Goal: Task Accomplishment & Management: Complete application form

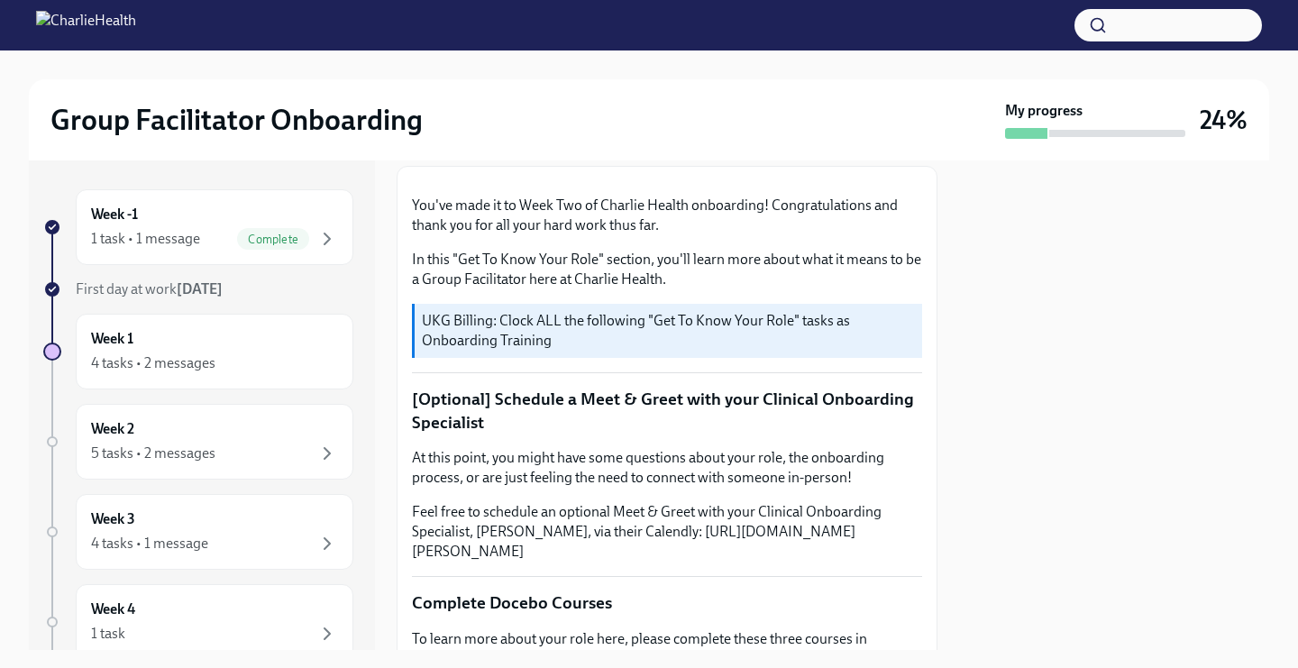
scroll to position [425, 0]
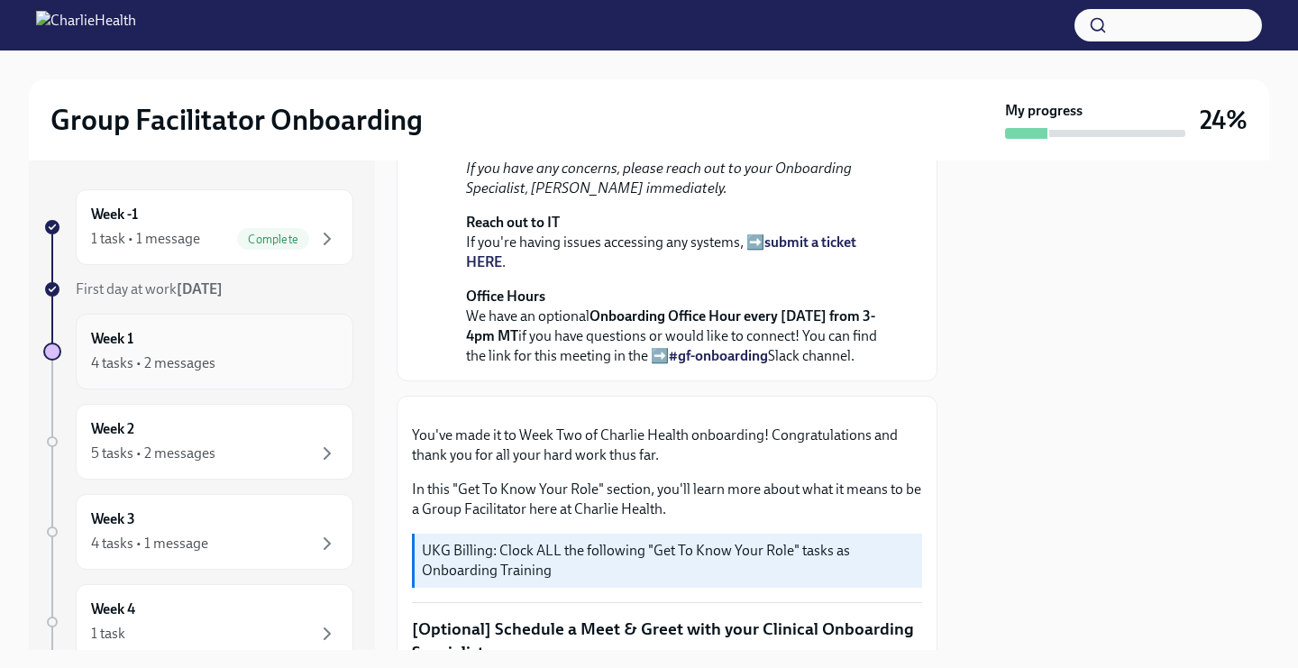
click at [206, 354] on div "4 tasks • 2 messages" at bounding box center [153, 363] width 124 height 20
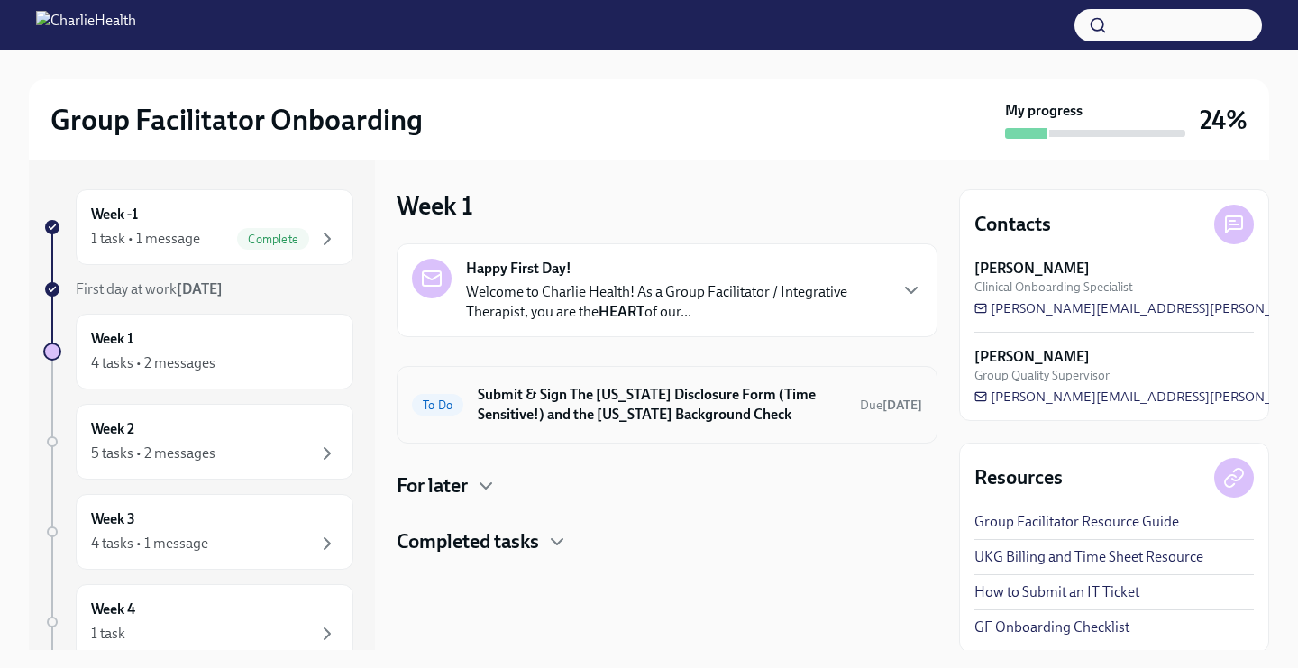
click at [520, 395] on h6 "Submit & Sign The [US_STATE] Disclosure Form (Time Sensitive!) and the [US_STAT…" at bounding box center [662, 405] width 368 height 40
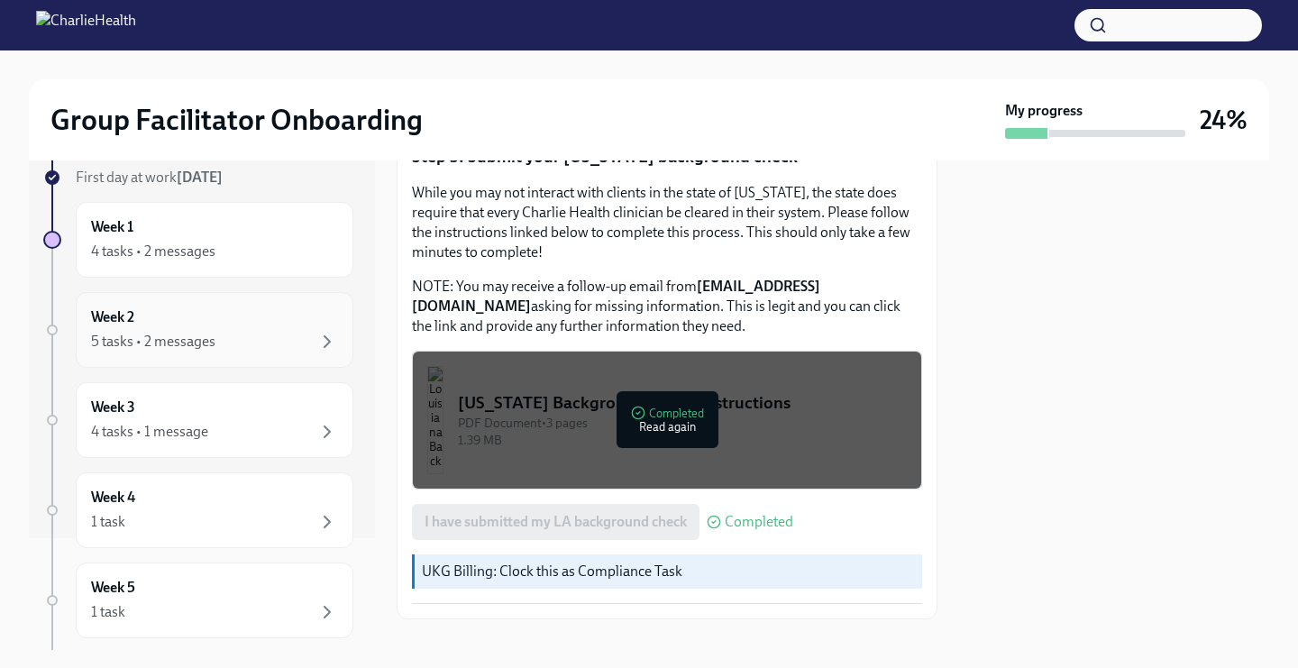
scroll to position [113, 0]
click at [184, 329] on div "Week 2 5 tasks • 2 messages" at bounding box center [214, 328] width 247 height 45
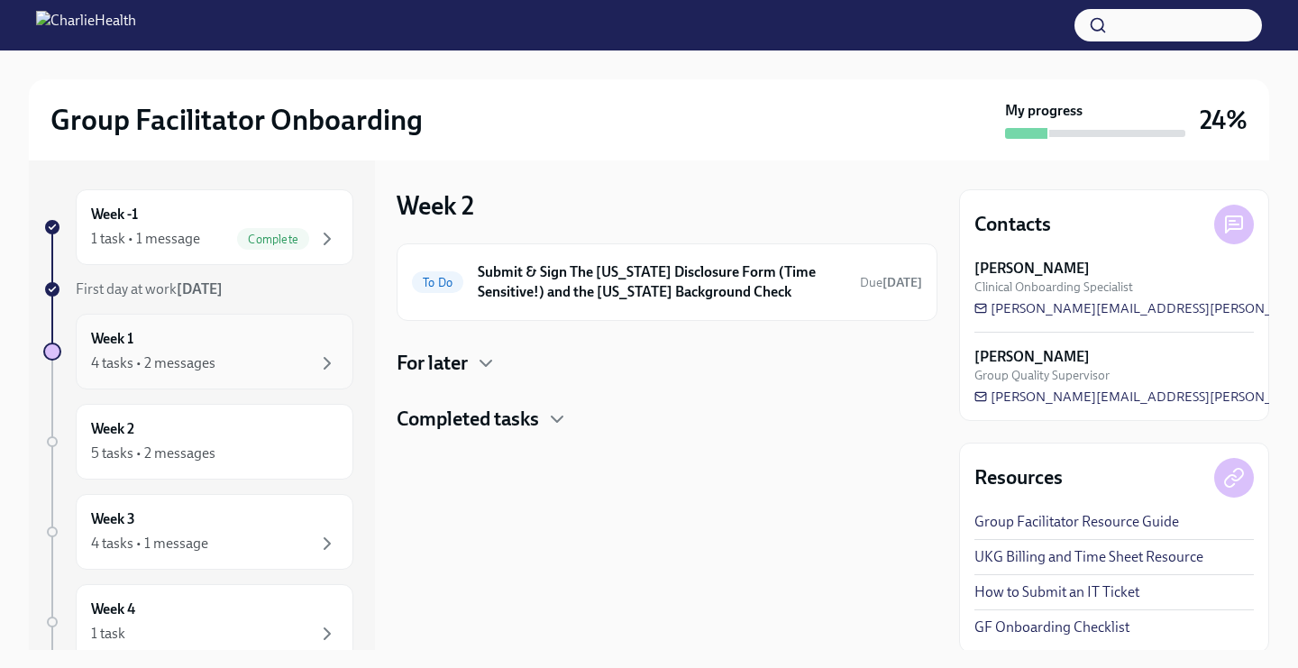
click at [185, 385] on div "Week 1 4 tasks • 2 messages" at bounding box center [215, 352] width 278 height 76
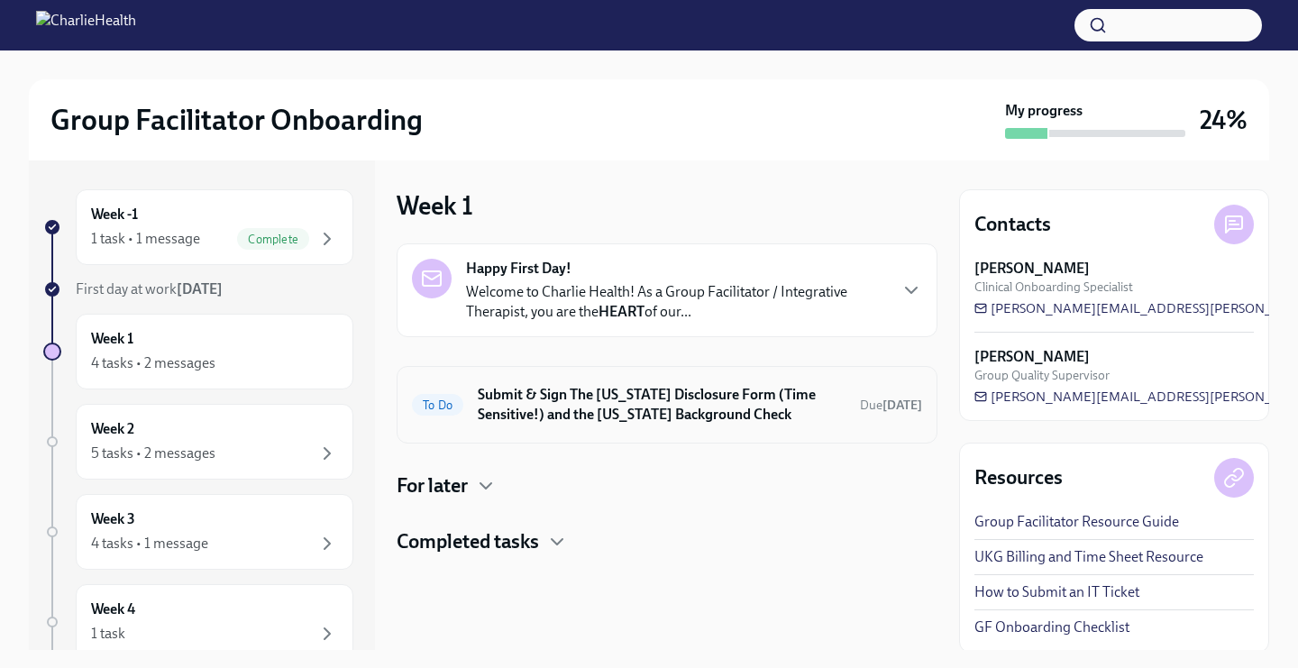
click at [544, 416] on h6 "Submit & Sign The [US_STATE] Disclosure Form (Time Sensitive!) and the [US_STAT…" at bounding box center [662, 405] width 368 height 40
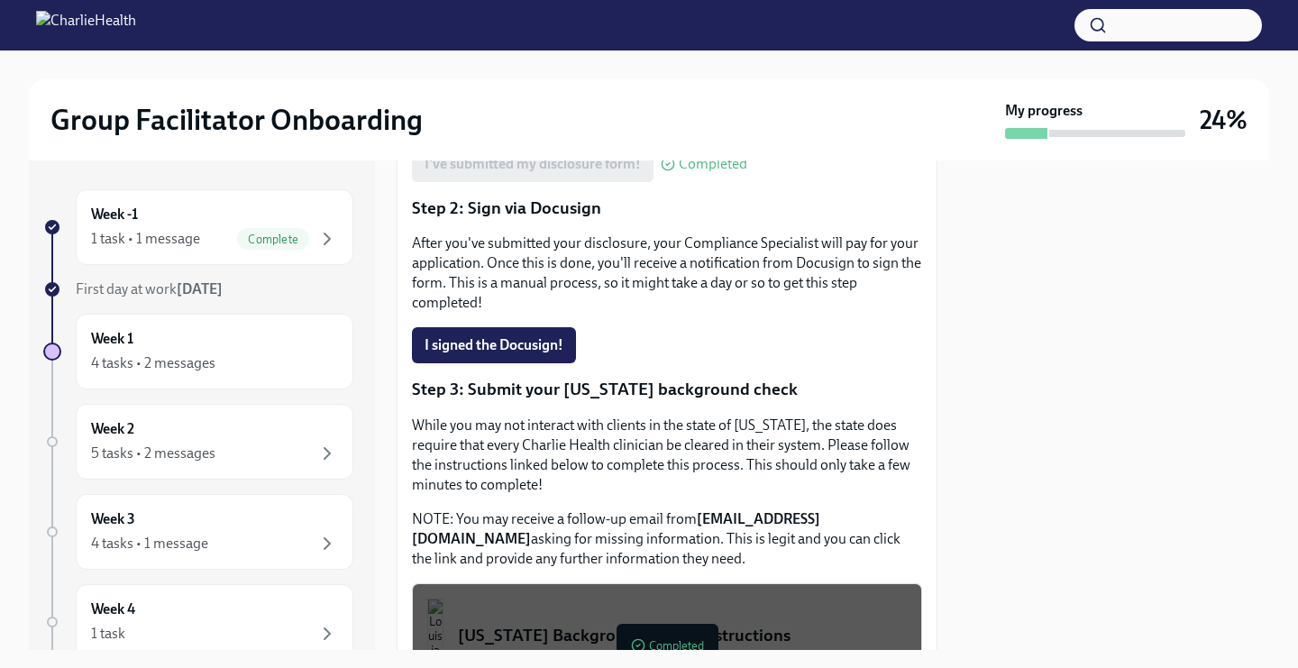
scroll to position [648, 0]
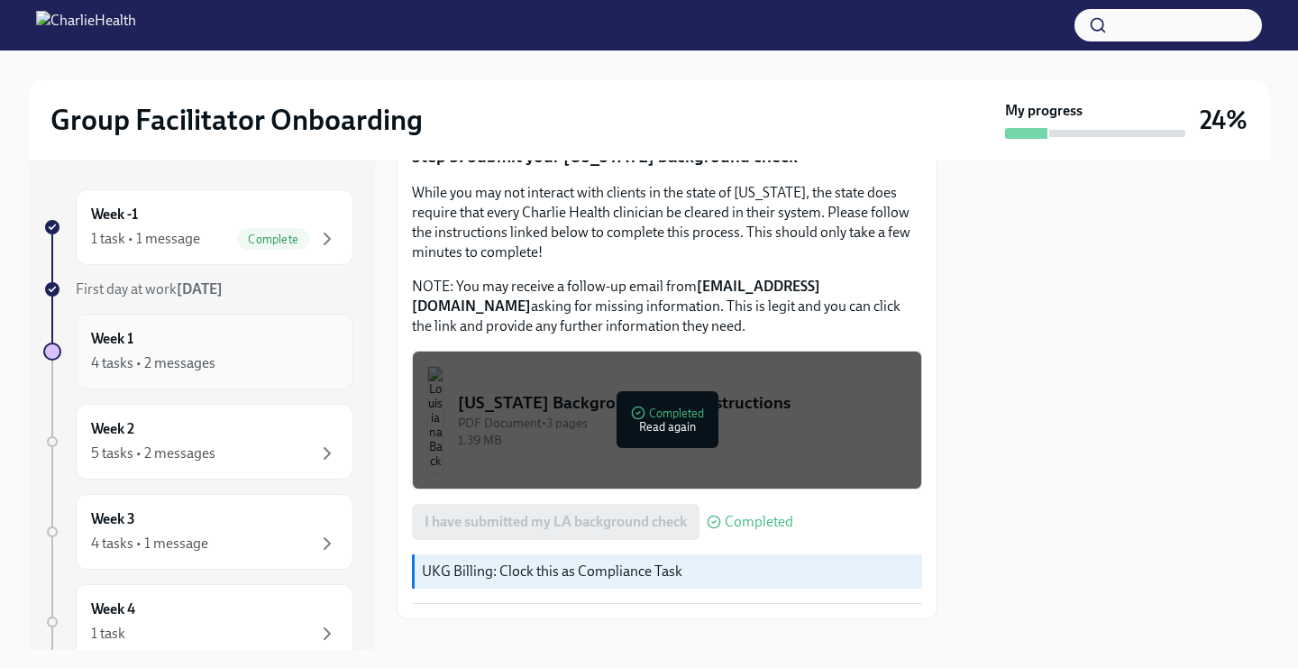
click at [222, 325] on div "Week 1 4 tasks • 2 messages" at bounding box center [215, 352] width 278 height 76
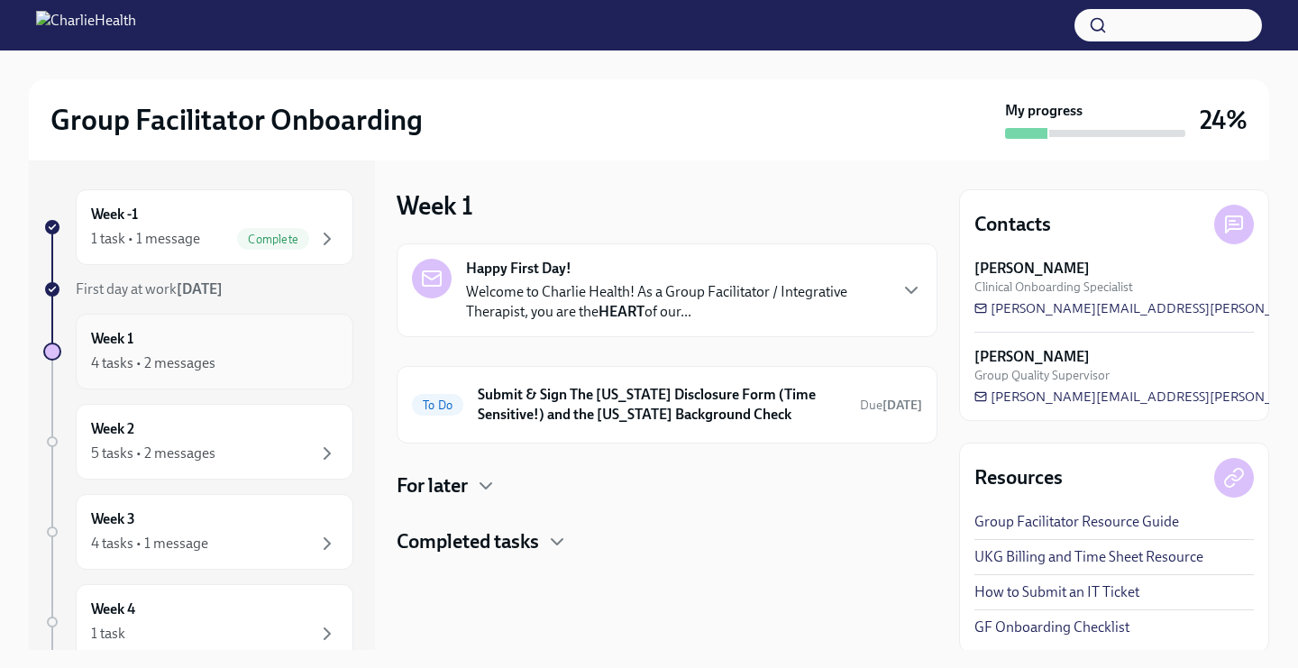
click at [220, 367] on div "4 tasks • 2 messages" at bounding box center [214, 363] width 247 height 22
click at [144, 353] on div "4 tasks • 2 messages" at bounding box center [153, 363] width 124 height 20
click at [525, 421] on h6 "Submit & Sign The [US_STATE] Disclosure Form (Time Sensitive!) and the [US_STAT…" at bounding box center [662, 405] width 368 height 40
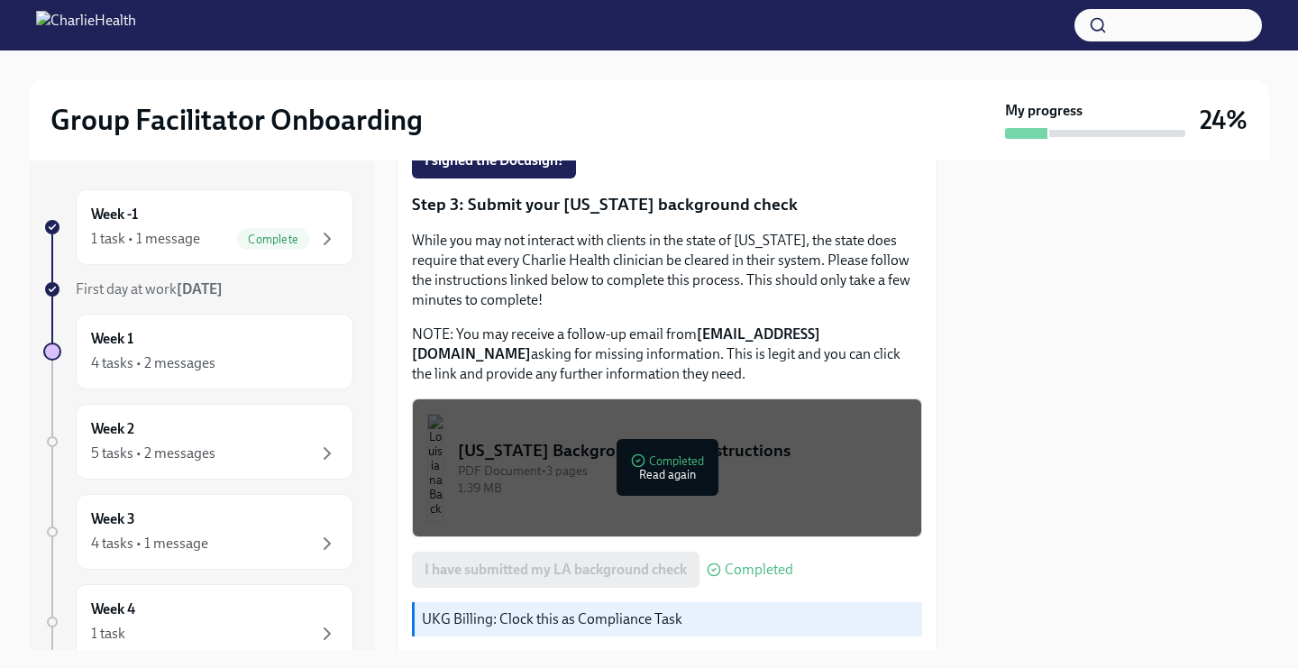
scroll to position [648, 0]
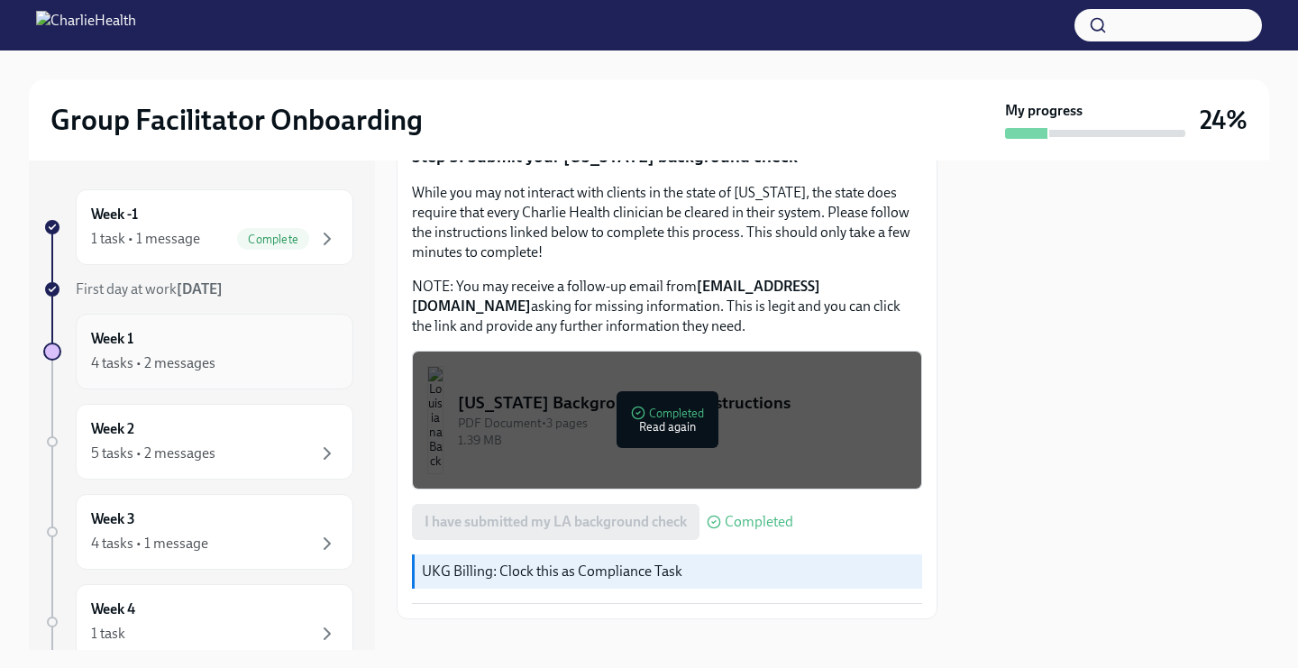
click at [261, 359] on div "4 tasks • 2 messages" at bounding box center [214, 363] width 247 height 22
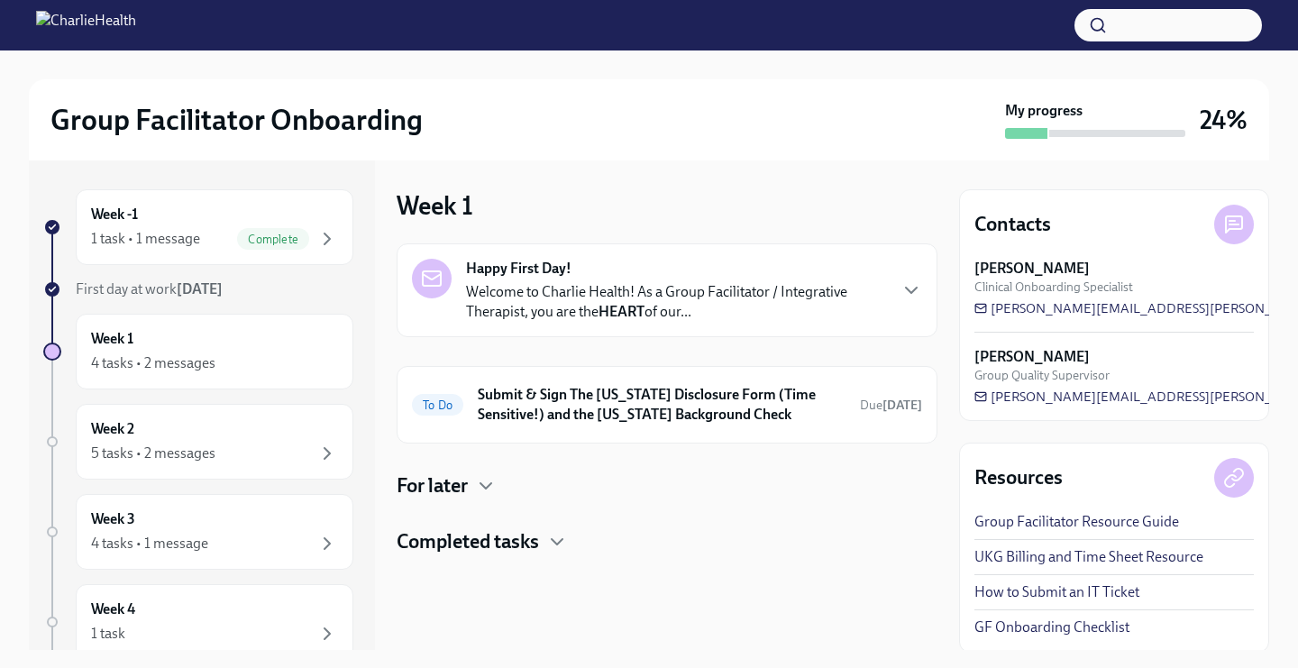
click at [468, 488] on h4 "For later" at bounding box center [432, 485] width 71 height 27
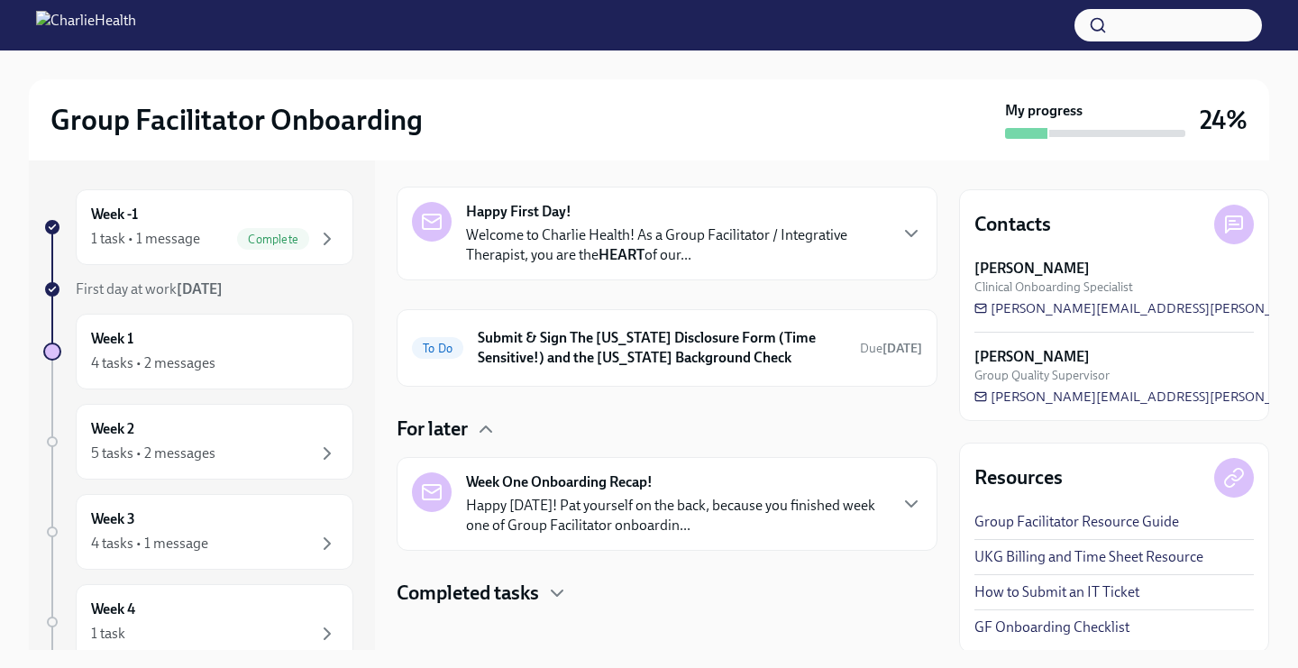
scroll to position [56, 0]
click at [279, 339] on div "Week 1 4 tasks • 2 messages" at bounding box center [214, 351] width 247 height 45
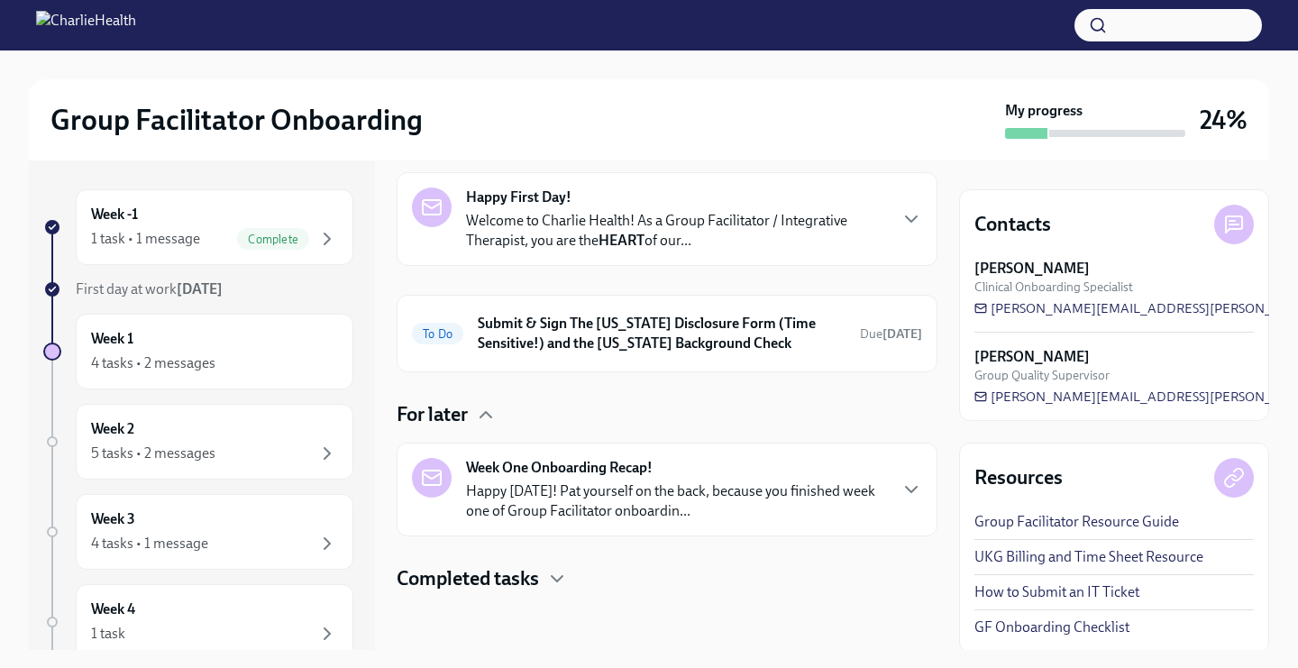
scroll to position [70, 0]
click at [189, 366] on div "4 tasks • 2 messages" at bounding box center [153, 363] width 124 height 20
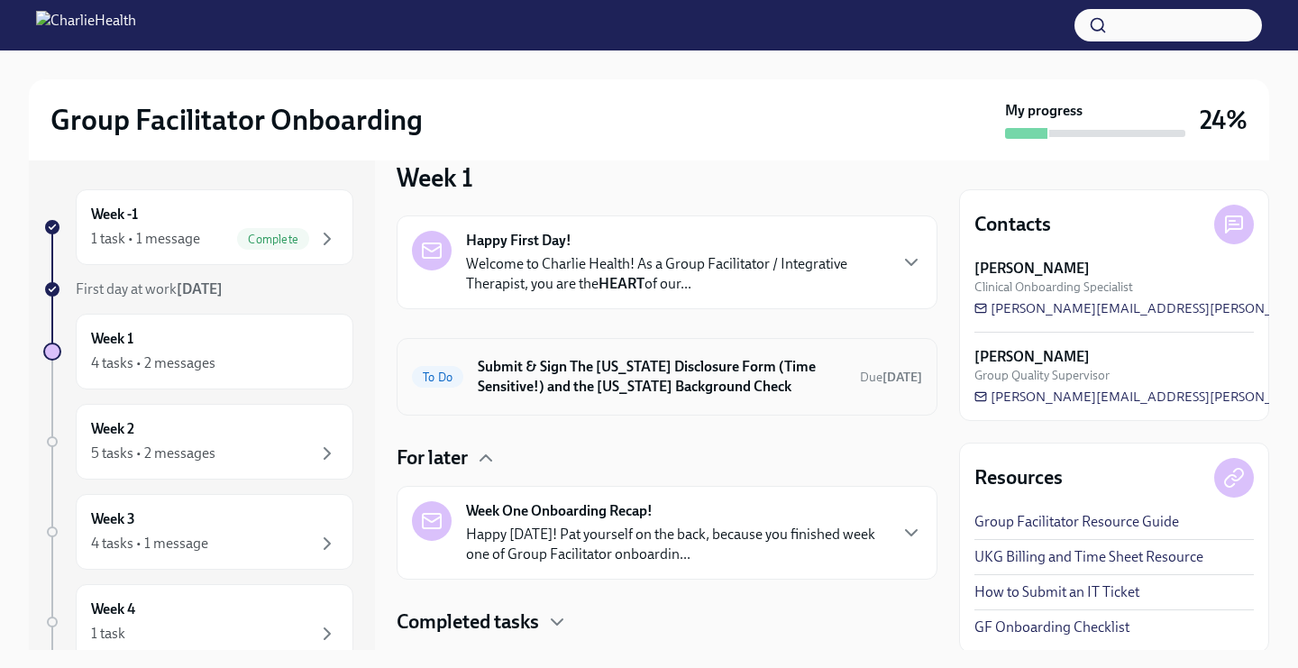
scroll to position [71, 0]
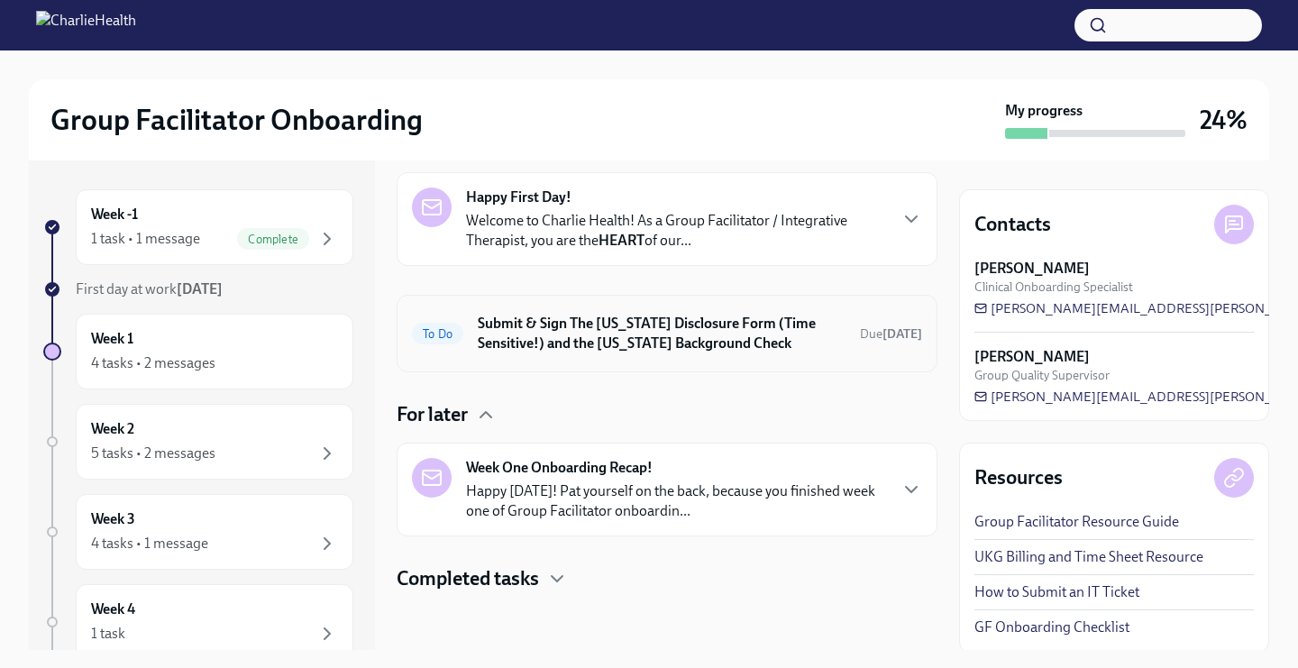
click at [575, 308] on div "To Do Submit & Sign The [US_STATE] Disclosure Form (Time Sensitive!) and the [U…" at bounding box center [667, 334] width 541 height 78
click at [216, 349] on div "Week 1 4 tasks • 2 messages" at bounding box center [214, 351] width 247 height 45
click at [192, 409] on div "Week 2 5 tasks • 2 messages" at bounding box center [215, 442] width 278 height 76
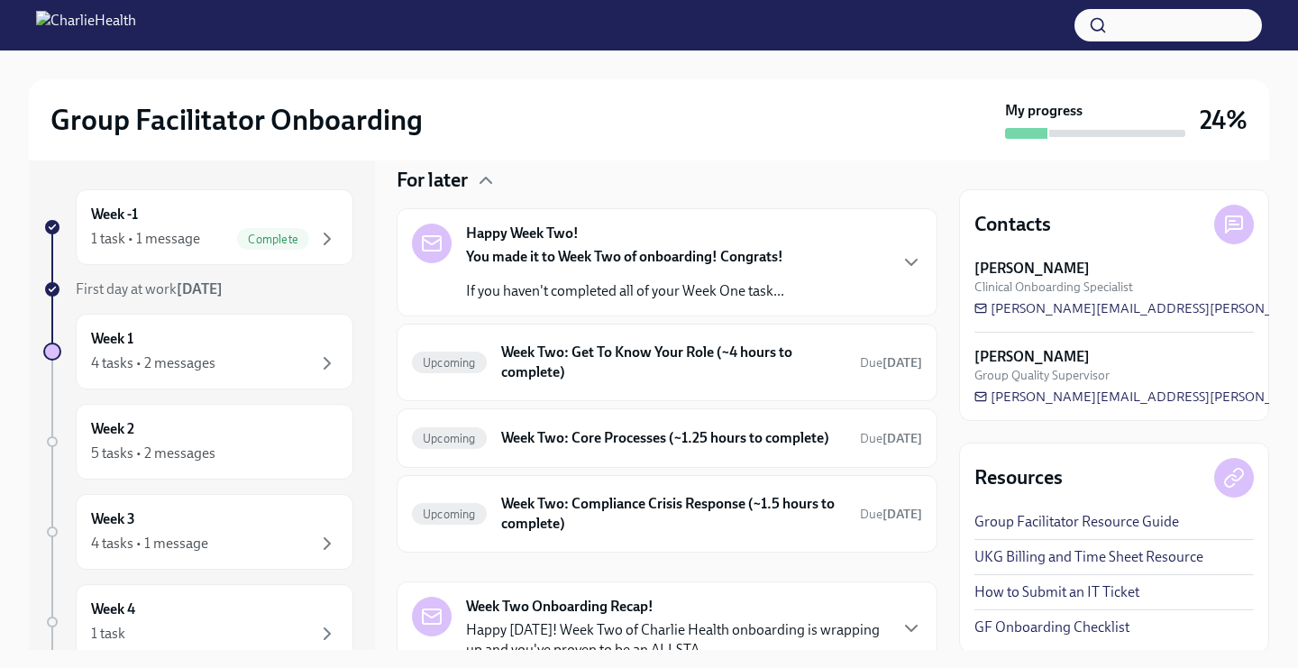
scroll to position [180, 0]
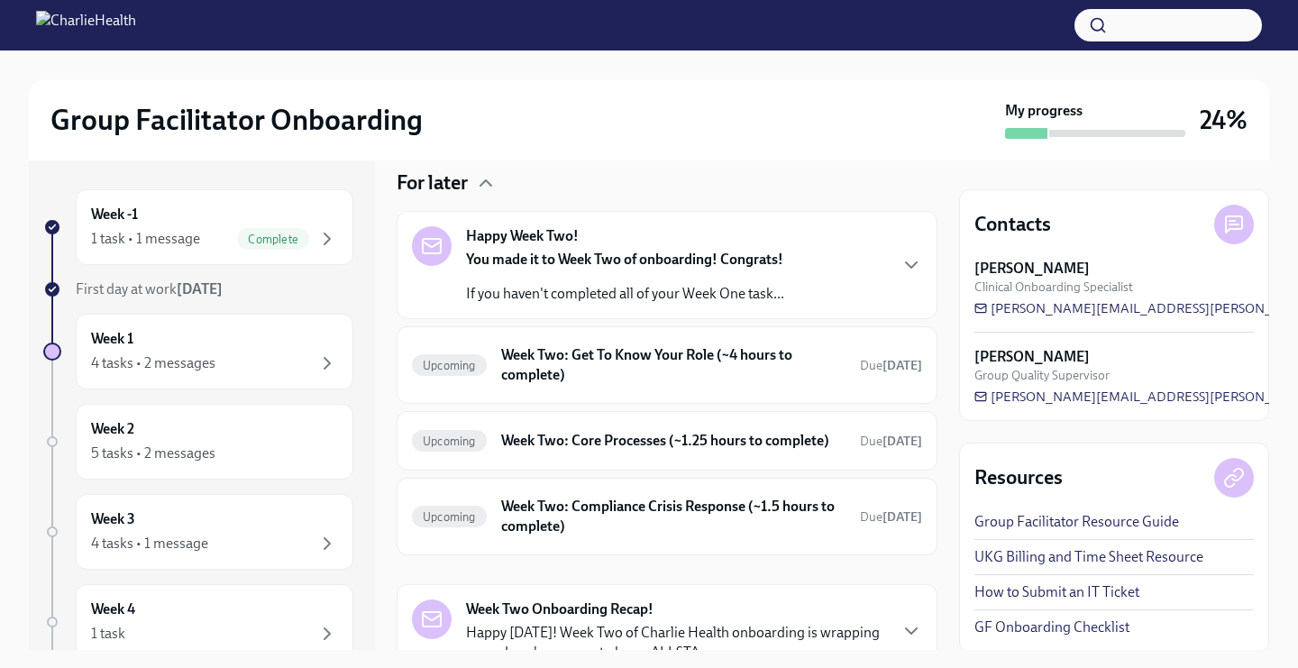
click at [618, 306] on div "Happy Week Two! You made it to Week Two of onboarding! Congrats! If you haven't…" at bounding box center [667, 265] width 541 height 108
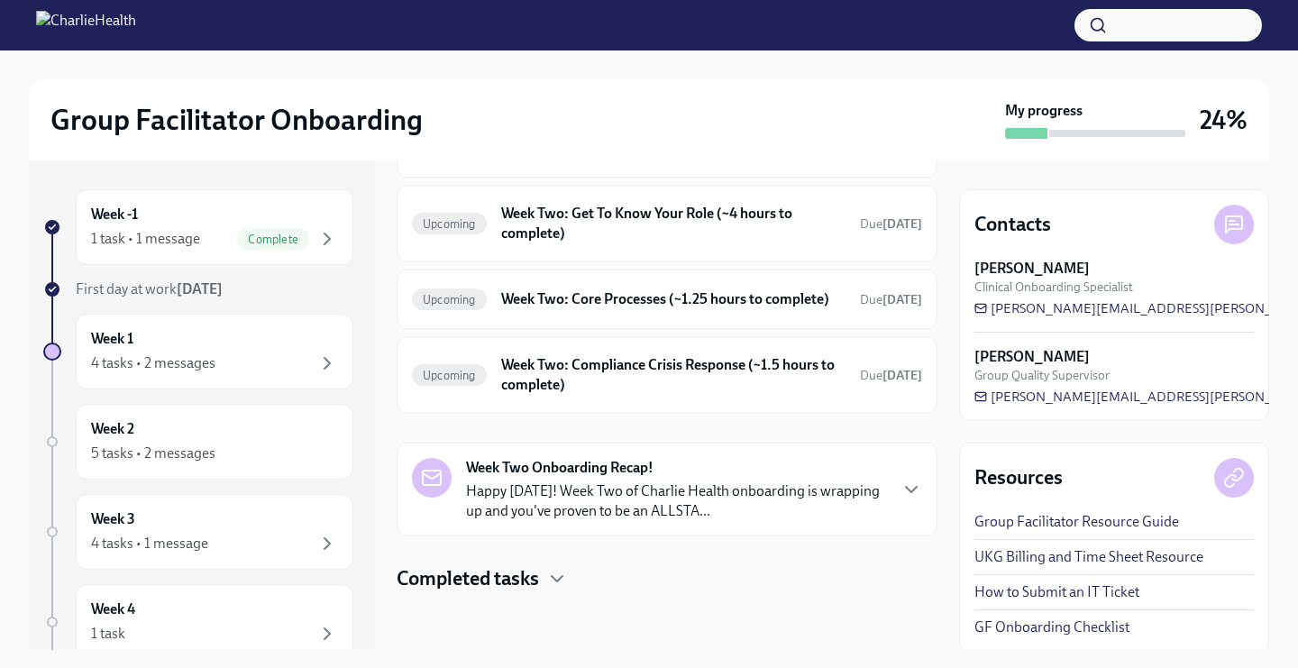
scroll to position [759, 0]
click at [611, 243] on h6 "Week Two: Get To Know Your Role (~4 hours to complete)" at bounding box center [673, 224] width 344 height 40
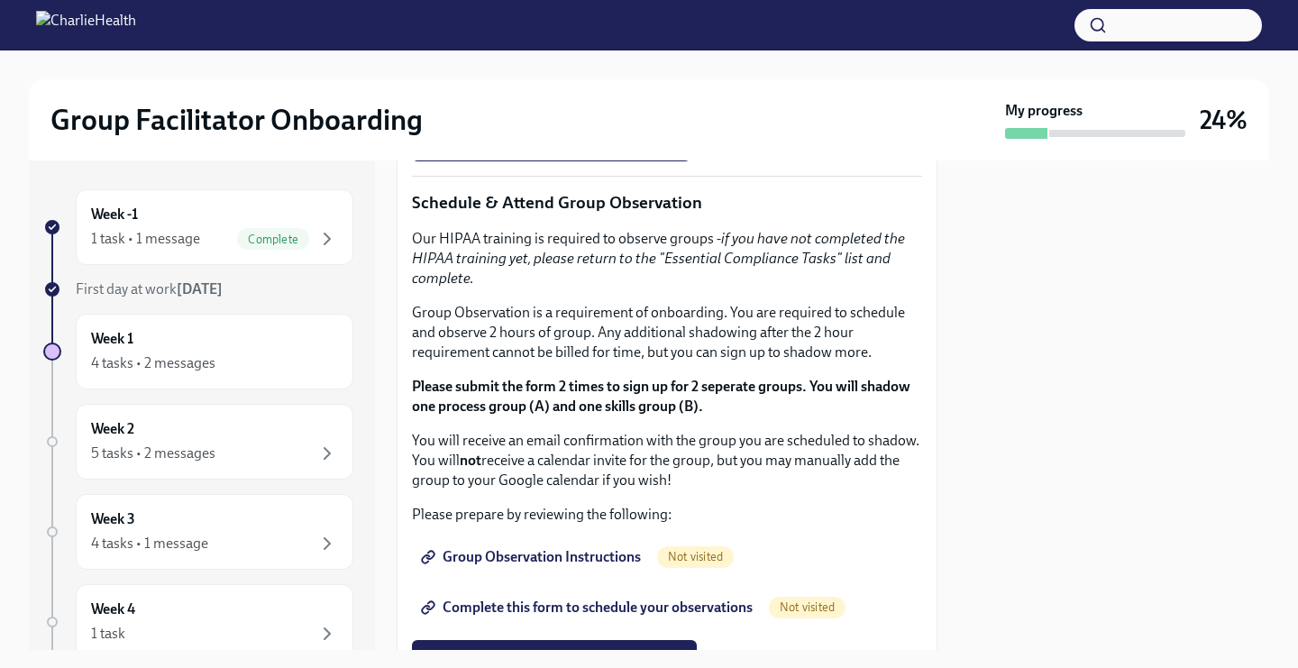
scroll to position [955, 0]
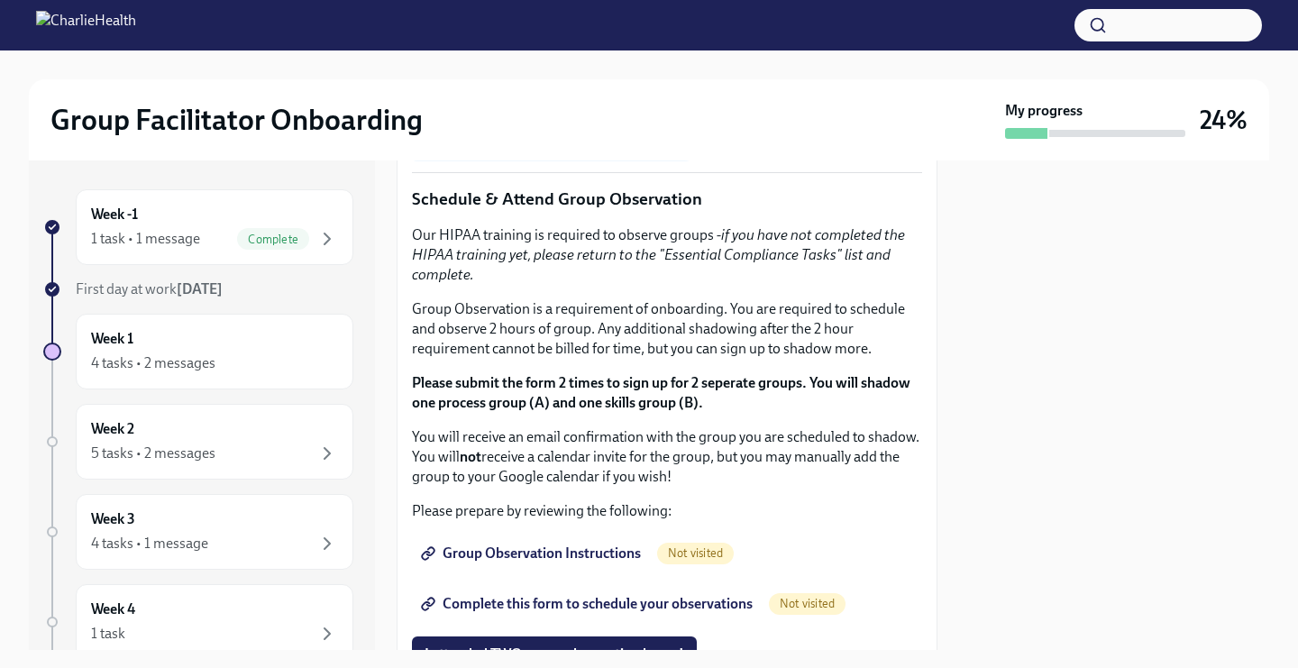
click at [480, 149] on span "I completed these three Docebo courses!" at bounding box center [551, 140] width 253 height 18
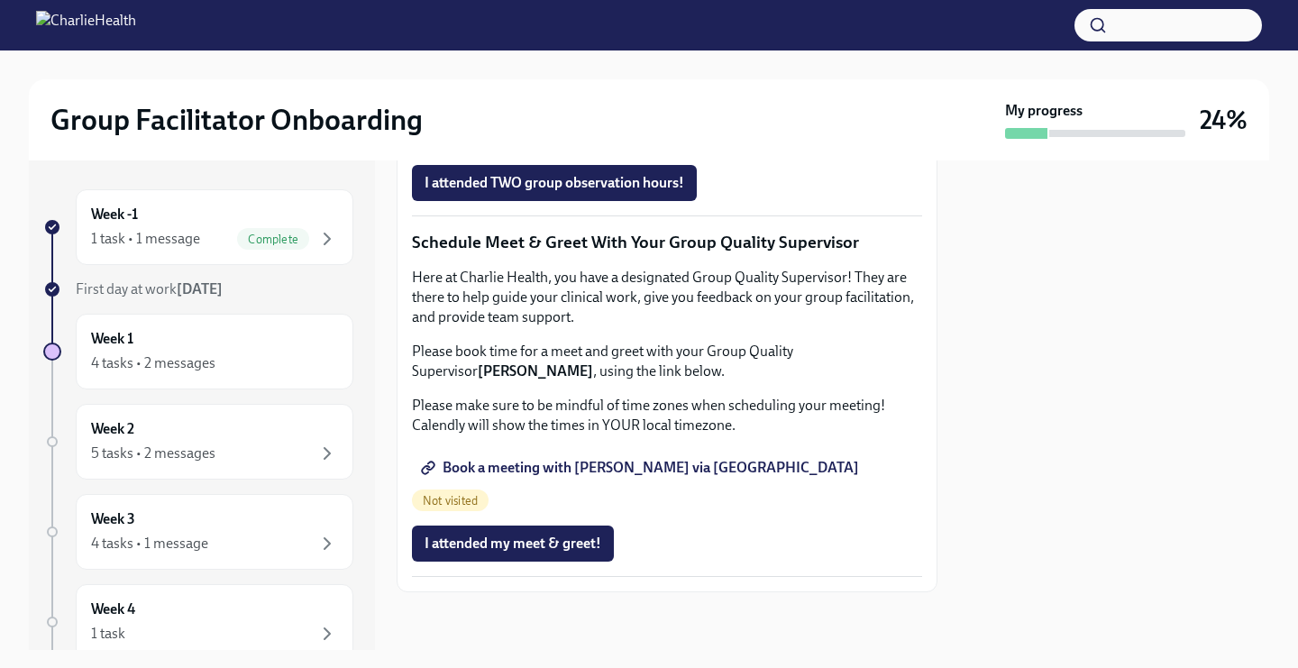
scroll to position [1536, 0]
click at [569, 91] on span "Group Observation Instructions" at bounding box center [533, 82] width 216 height 18
click at [514, 91] on span "Group Observation Instructions" at bounding box center [533, 82] width 216 height 18
